Goal: Task Accomplishment & Management: Use online tool/utility

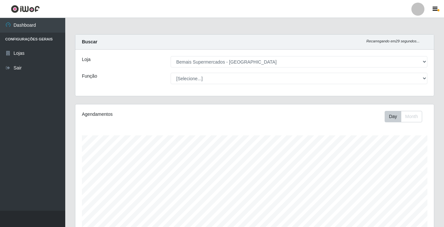
select select "250"
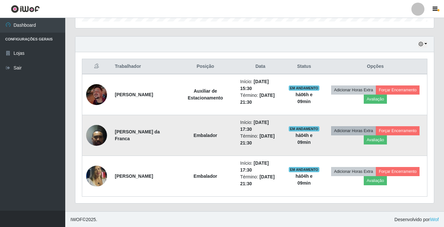
scroll to position [213, 0]
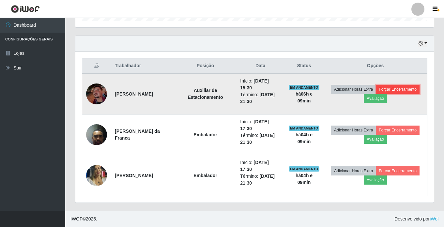
click at [376, 94] on button "Forçar Encerramento" at bounding box center [398, 89] width 44 height 9
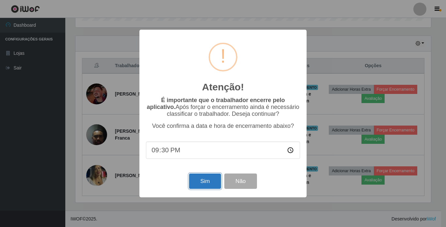
click at [209, 183] on button "Sim" at bounding box center [205, 181] width 32 height 15
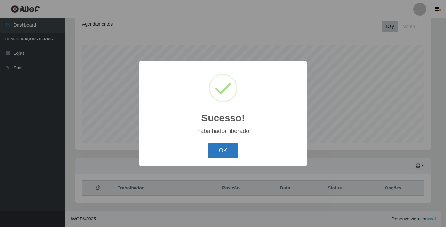
click at [226, 154] on button "OK" at bounding box center [223, 150] width 30 height 15
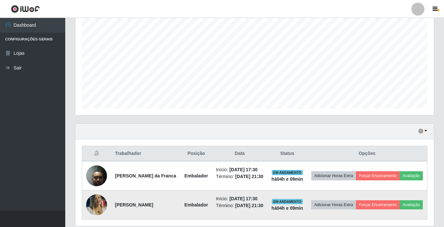
scroll to position [172, 0]
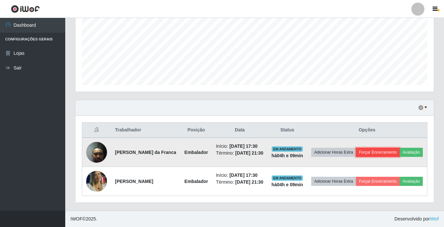
click at [400, 148] on button "Forçar Encerramento" at bounding box center [378, 152] width 44 height 9
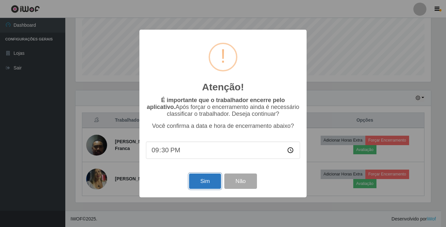
click at [210, 180] on button "Sim" at bounding box center [205, 181] width 32 height 15
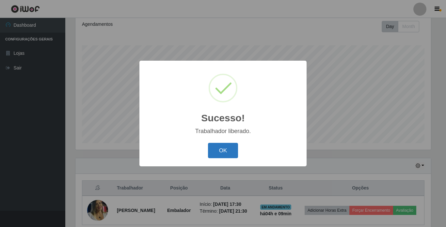
click at [224, 152] on button "OK" at bounding box center [223, 150] width 30 height 15
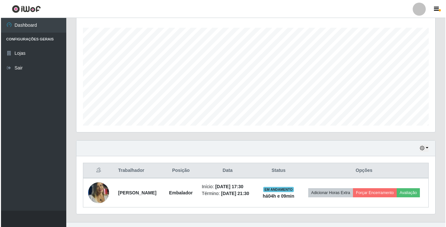
scroll to position [124, 0]
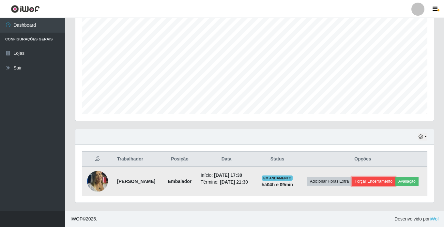
click at [396, 177] on button "Forçar Encerramento" at bounding box center [374, 181] width 44 height 9
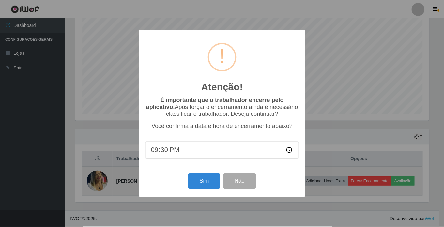
scroll to position [135, 356]
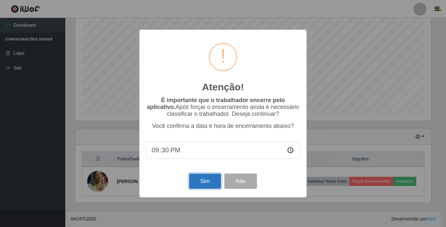
click at [199, 189] on button "Sim" at bounding box center [205, 181] width 32 height 15
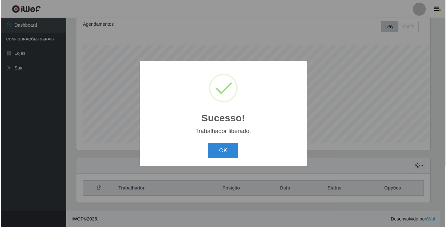
scroll to position [0, 0]
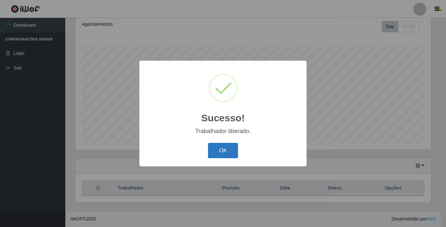
click at [217, 151] on button "OK" at bounding box center [223, 150] width 30 height 15
